Goal: Information Seeking & Learning: Learn about a topic

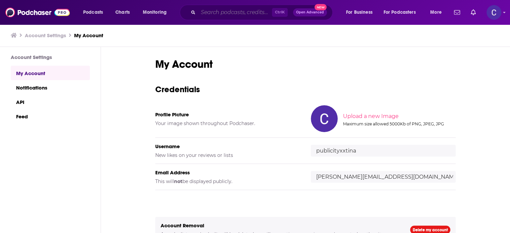
click at [241, 13] on input "Search podcasts, credits, & more..." at bounding box center [235, 12] width 74 height 11
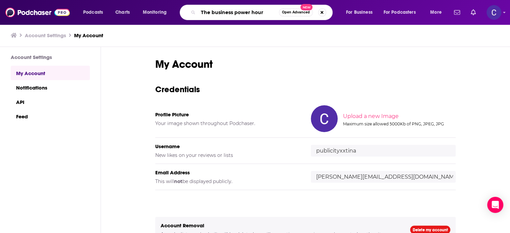
type input "The business power hour"
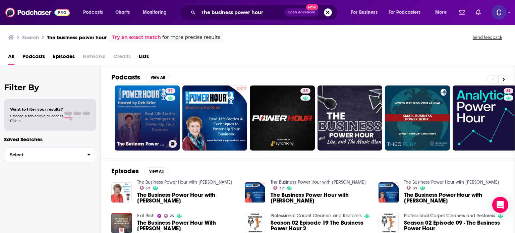
click at [145, 121] on link "37 The Business Power Hour with [PERSON_NAME]" at bounding box center [147, 117] width 65 height 65
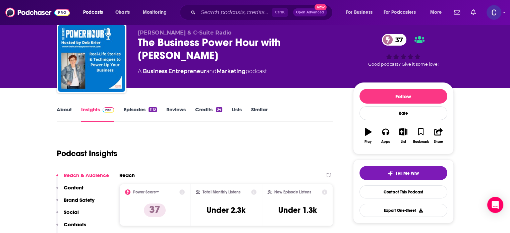
scroll to position [67, 0]
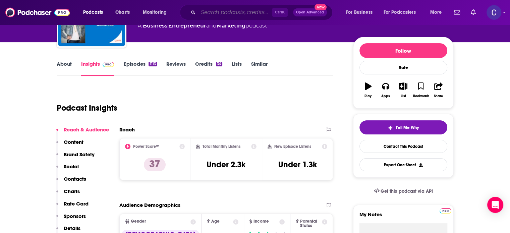
click at [256, 14] on input "Search podcasts, credits, & more..." at bounding box center [235, 12] width 74 height 11
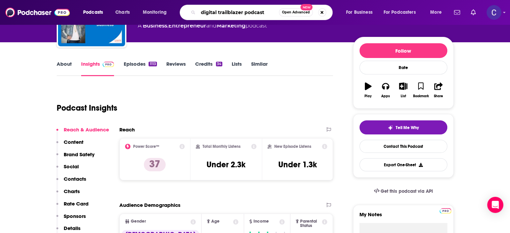
type input "digital trailblazer podcast"
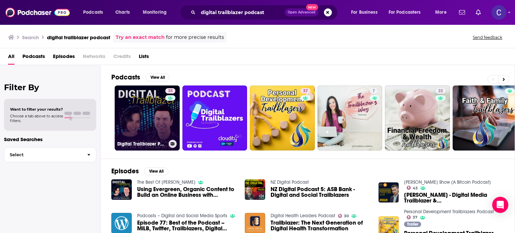
click at [155, 122] on link "35 Digital Trailblazer Podcast" at bounding box center [147, 117] width 65 height 65
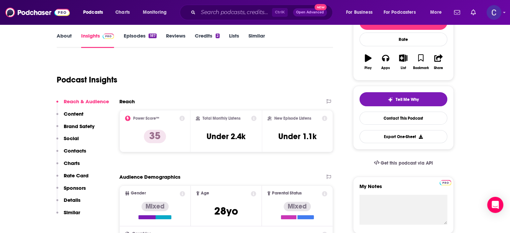
scroll to position [100, 0]
